Goal: Transaction & Acquisition: Purchase product/service

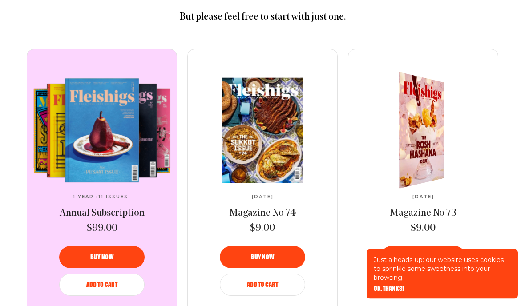
scroll to position [421, 0]
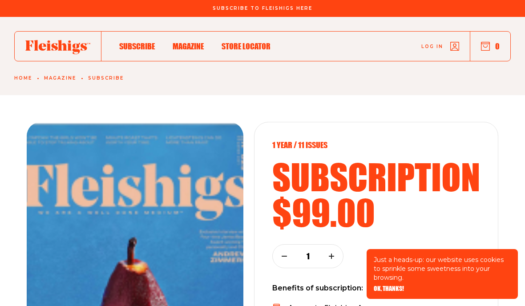
click at [193, 42] on span "Magazine" at bounding box center [188, 37] width 31 height 10
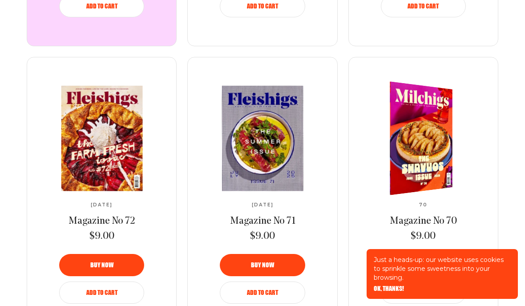
scroll to position [608, 0]
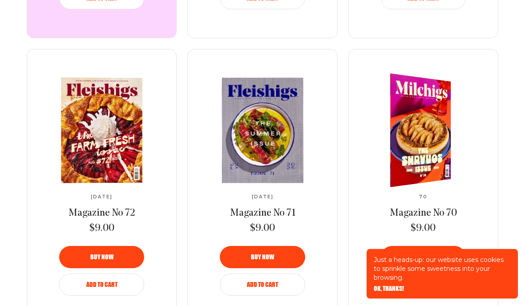
click at [111, 143] on img at bounding box center [101, 131] width 149 height 106
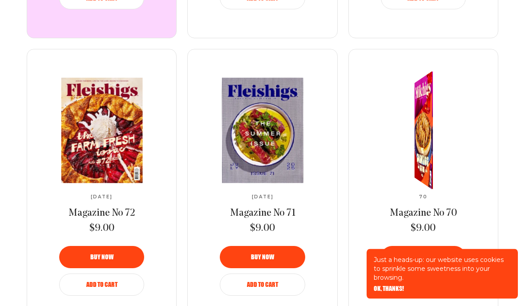
scroll to position [609, 0]
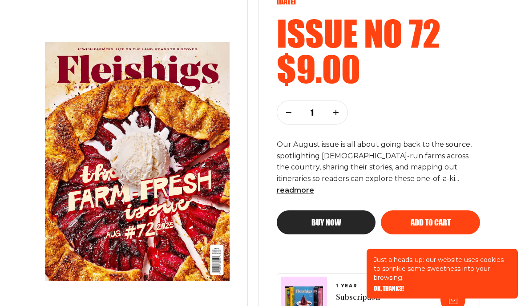
scroll to position [135, 0]
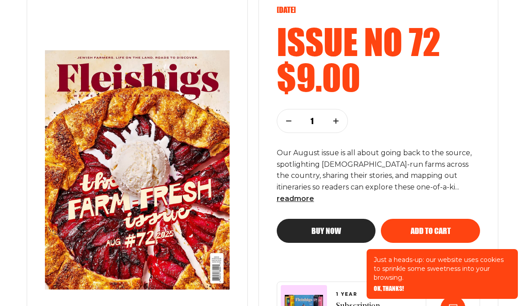
click at [441, 219] on span "Add to cart" at bounding box center [430, 223] width 40 height 8
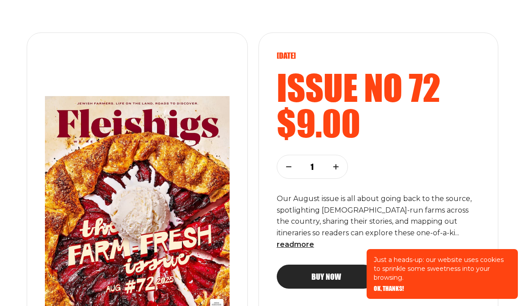
scroll to position [0, 0]
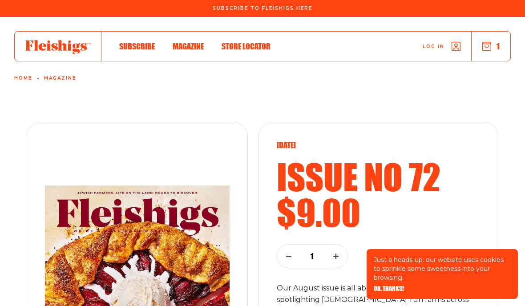
click at [492, 46] on button "1" at bounding box center [490, 46] width 17 height 10
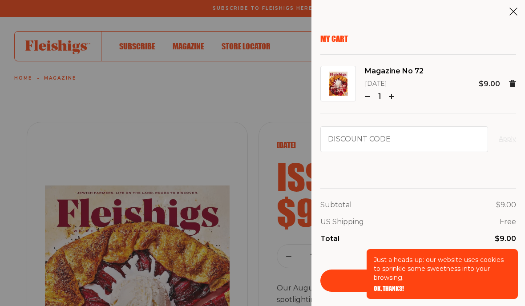
click at [369, 95] on icon "button" at bounding box center [367, 96] width 5 height 5
click at [374, 96] on p "1" at bounding box center [380, 97] width 12 height 12
click at [375, 93] on p "1" at bounding box center [380, 97] width 12 height 12
click at [377, 102] on div "Magazine No 72 Aug 2025 1 $9.00" at bounding box center [418, 84] width 196 height 59
click at [513, 82] on use at bounding box center [512, 83] width 7 height 7
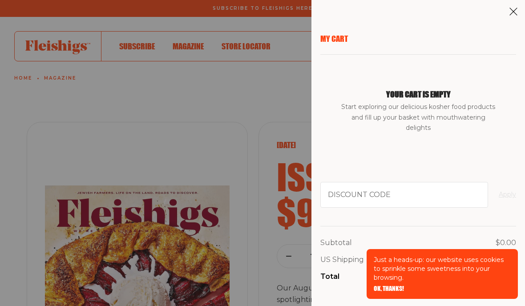
click at [516, 14] on icon at bounding box center [513, 11] width 9 height 9
